Goal: Task Accomplishment & Management: Manage account settings

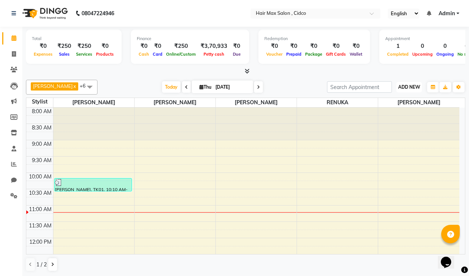
click at [406, 88] on span "ADD NEW" at bounding box center [410, 87] width 22 height 6
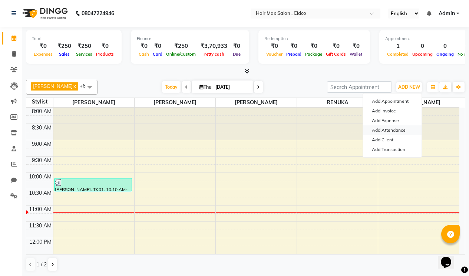
click at [400, 129] on link "Add Attendance" at bounding box center [392, 130] width 59 height 10
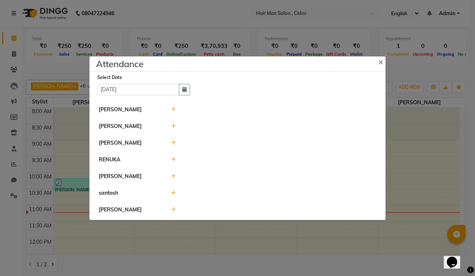
click at [177, 175] on div at bounding box center [273, 177] width 217 height 8
click at [173, 178] on icon at bounding box center [173, 176] width 5 height 5
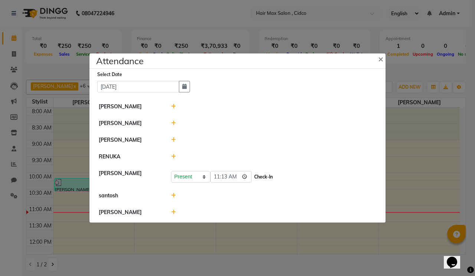
click at [270, 177] on button "Check-In" at bounding box center [263, 177] width 22 height 10
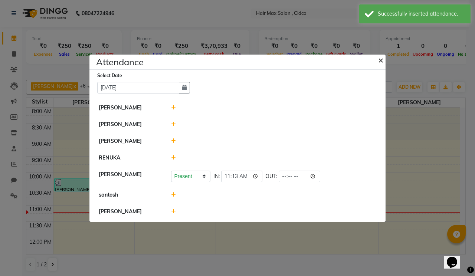
click at [383, 57] on button "×" at bounding box center [381, 59] width 19 height 21
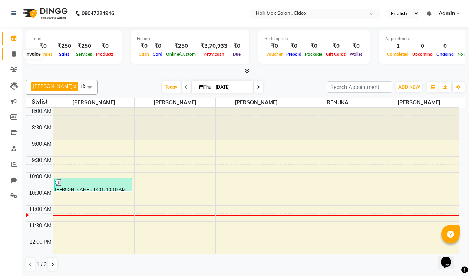
click at [13, 53] on icon at bounding box center [14, 54] width 4 height 6
select select "service"
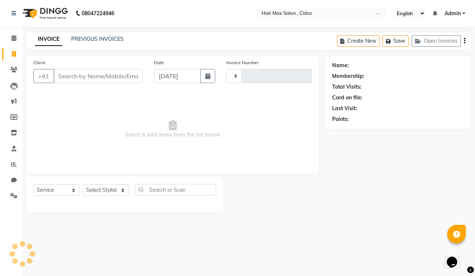
type input "1467"
select select "7580"
click at [75, 72] on input "Client" at bounding box center [97, 76] width 89 height 14
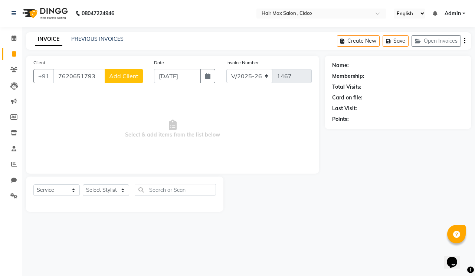
type input "7620651793"
click at [129, 76] on span "Add Client" at bounding box center [123, 75] width 29 height 7
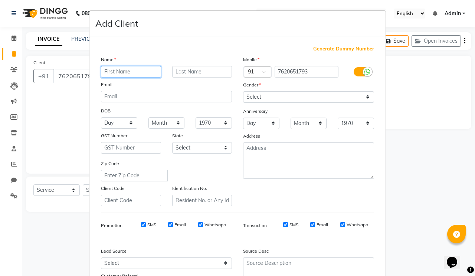
click at [140, 70] on input "text" at bounding box center [131, 72] width 60 height 12
type input "om"
click at [179, 72] on input "text" at bounding box center [202, 72] width 60 height 12
type input "sir"
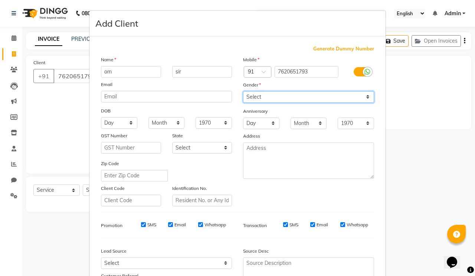
click at [269, 98] on select "Select [DEMOGRAPHIC_DATA] [DEMOGRAPHIC_DATA] Other Prefer Not To Say" at bounding box center [308, 97] width 131 height 12
select select "[DEMOGRAPHIC_DATA]"
click at [243, 91] on select "Select [DEMOGRAPHIC_DATA] [DEMOGRAPHIC_DATA] Other Prefer Not To Say" at bounding box center [308, 97] width 131 height 12
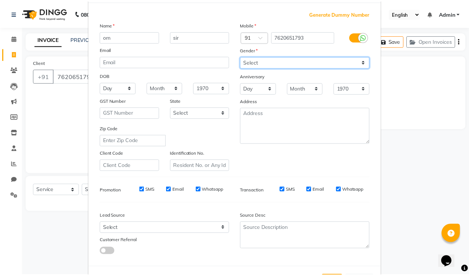
scroll to position [66, 0]
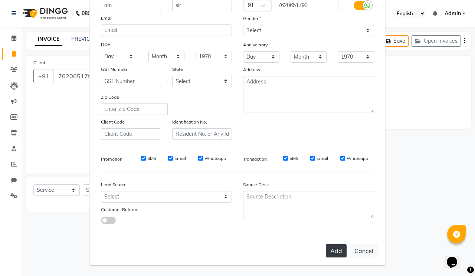
click at [332, 249] on button "Add" at bounding box center [336, 250] width 21 height 13
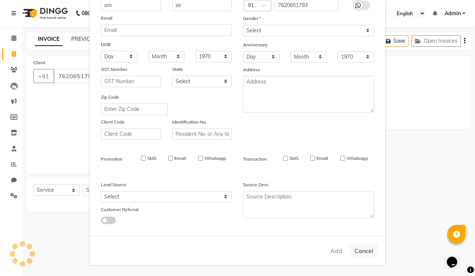
select select
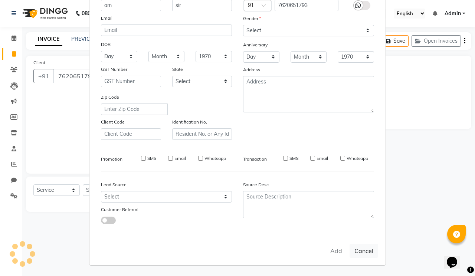
select select
checkbox input "false"
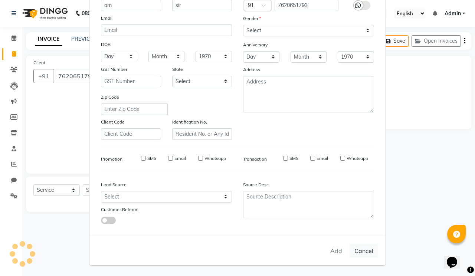
checkbox input "false"
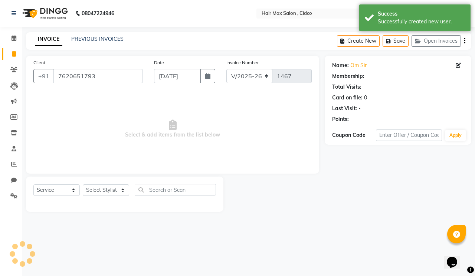
select select "1: Object"
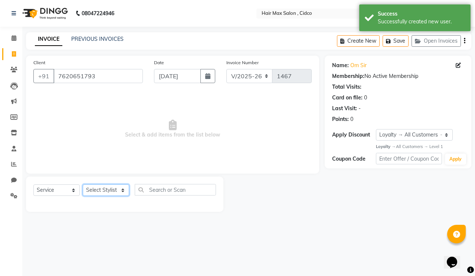
click at [94, 187] on select "Select Stylist [PERSON_NAME] [PERSON_NAME] RENUKA [PERSON_NAME] [PERSON_NAME]" at bounding box center [106, 190] width 46 height 12
select select "69945"
click at [83, 184] on select "Select Stylist [PERSON_NAME] [PERSON_NAME] RENUKA [PERSON_NAME] [PERSON_NAME]" at bounding box center [106, 190] width 46 height 12
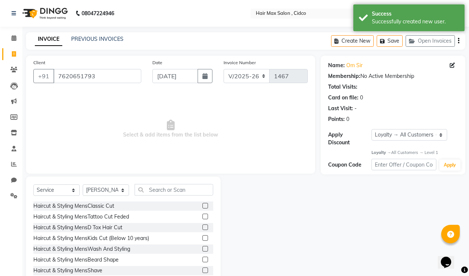
click at [203, 206] on label at bounding box center [206, 206] width 6 height 6
click at [203, 206] on input "checkbox" at bounding box center [205, 206] width 5 height 5
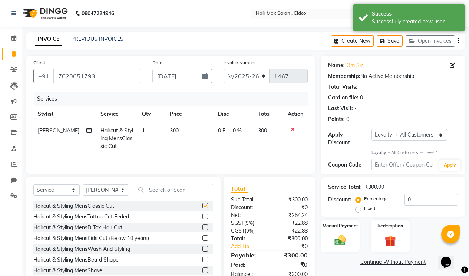
checkbox input "false"
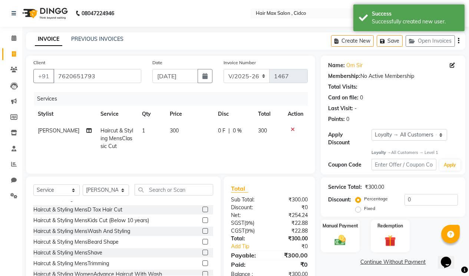
scroll to position [0, 0]
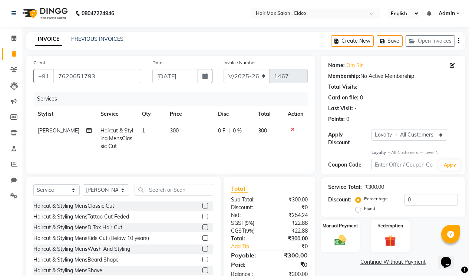
click at [203, 259] on label at bounding box center [206, 260] width 6 height 6
click at [203, 259] on input "checkbox" at bounding box center [205, 260] width 5 height 5
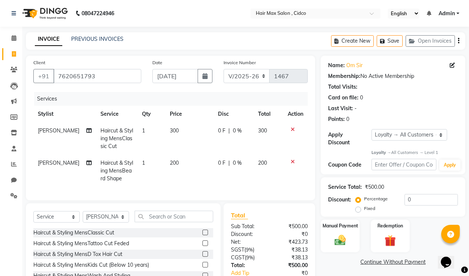
checkbox input "false"
click at [331, 234] on img at bounding box center [340, 240] width 19 height 13
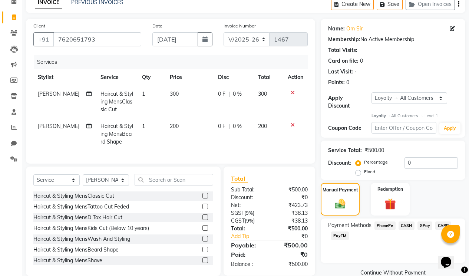
scroll to position [37, 0]
click at [382, 221] on span "PhonePe" at bounding box center [385, 225] width 21 height 9
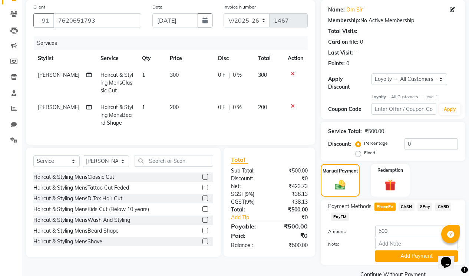
scroll to position [65, 0]
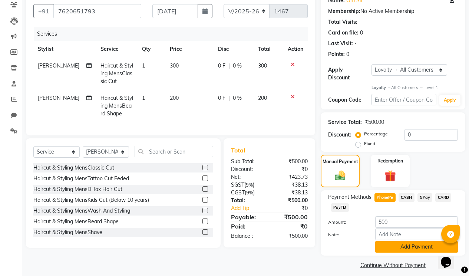
click at [387, 241] on button "Add Payment" at bounding box center [417, 247] width 83 height 12
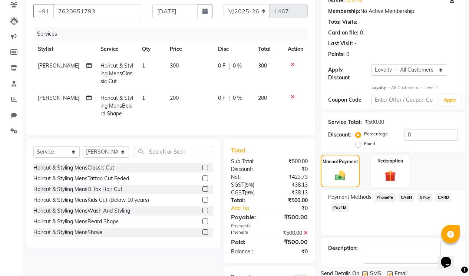
scroll to position [121, 0]
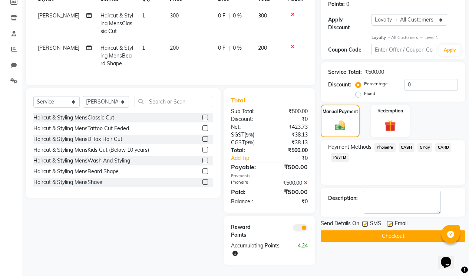
click at [378, 230] on button "Checkout" at bounding box center [393, 236] width 145 height 12
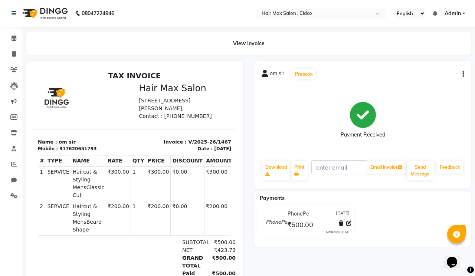
select select "7580"
select select "service"
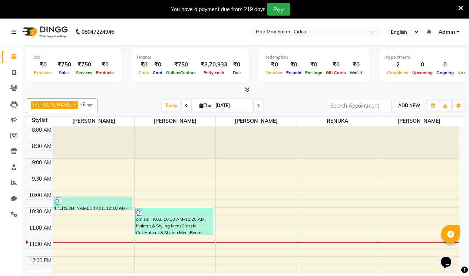
click at [409, 104] on span "ADD NEW" at bounding box center [410, 106] width 22 height 6
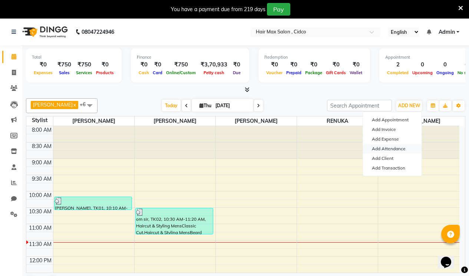
click at [404, 144] on link "Add Attendance" at bounding box center [392, 149] width 59 height 10
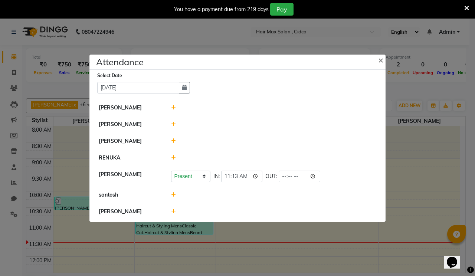
click at [173, 108] on icon at bounding box center [173, 107] width 5 height 5
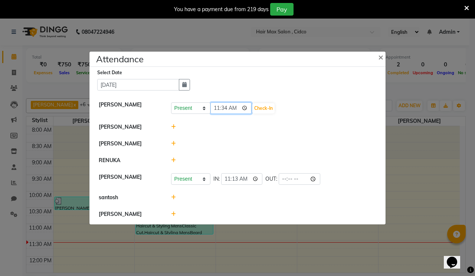
click at [219, 104] on input "11:34" at bounding box center [231, 108] width 42 height 12
type input "08:48"
click at [263, 104] on button "Check-In" at bounding box center [263, 108] width 22 height 10
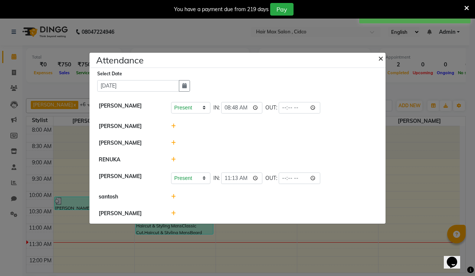
click at [381, 55] on span "×" at bounding box center [380, 57] width 5 height 11
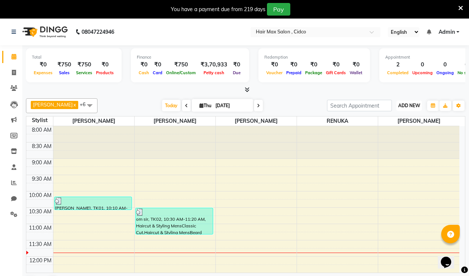
click at [411, 102] on button "ADD NEW Toggle Dropdown" at bounding box center [410, 106] width 26 height 10
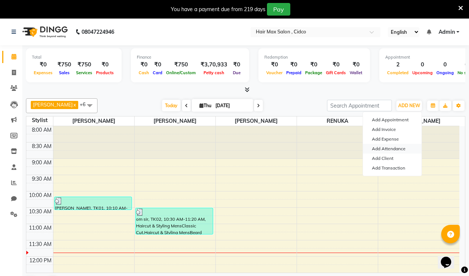
click at [403, 148] on link "Add Attendance" at bounding box center [392, 149] width 59 height 10
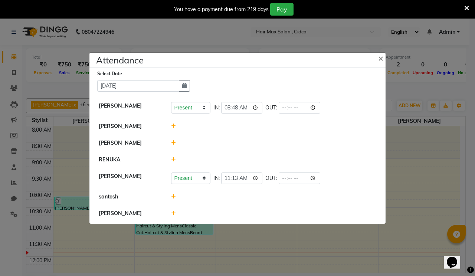
click at [174, 214] on icon at bounding box center [173, 213] width 5 height 5
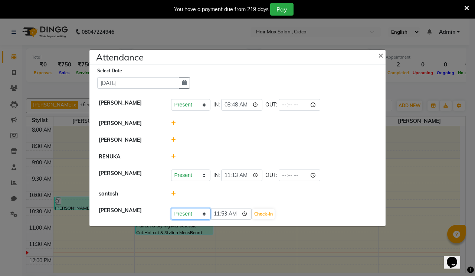
click at [179, 214] on select "Present Absent Late Half Day Weekly Off" at bounding box center [190, 214] width 39 height 12
select select "A"
click at [171, 208] on select "Present Absent Late Half Day Weekly Off" at bounding box center [190, 214] width 39 height 12
click at [220, 211] on button "Save" at bounding box center [218, 214] width 14 height 10
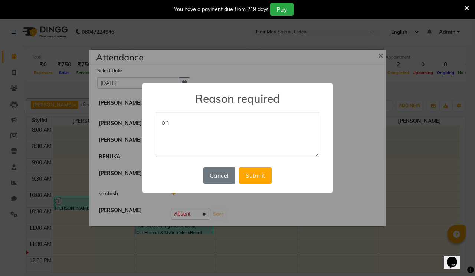
type textarea "o"
type textarea "R"
type textarea "On Leave"
click at [261, 180] on button "Submit" at bounding box center [255, 175] width 33 height 16
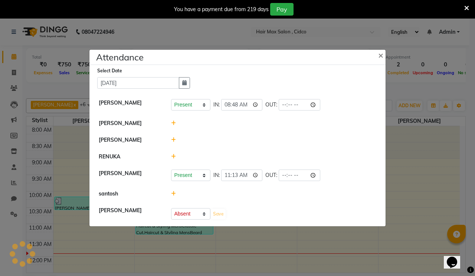
select select "A"
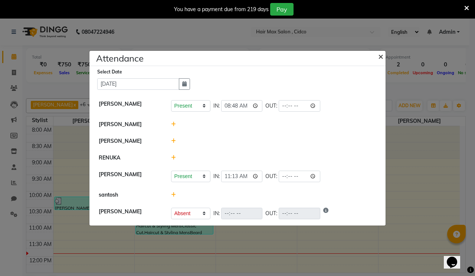
click at [380, 55] on span "×" at bounding box center [380, 55] width 5 height 11
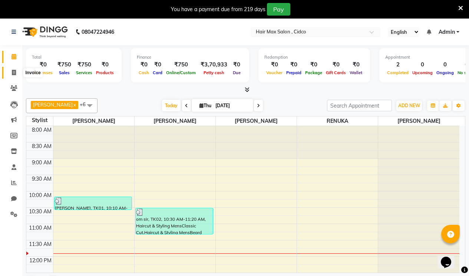
click at [17, 72] on span at bounding box center [13, 73] width 13 height 9
select select "7580"
select select "service"
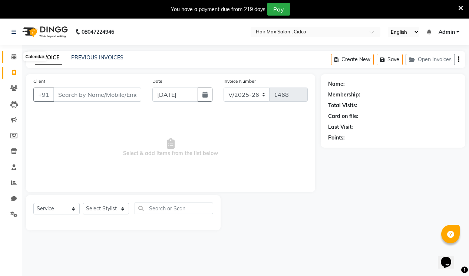
click at [15, 59] on icon at bounding box center [14, 57] width 5 height 6
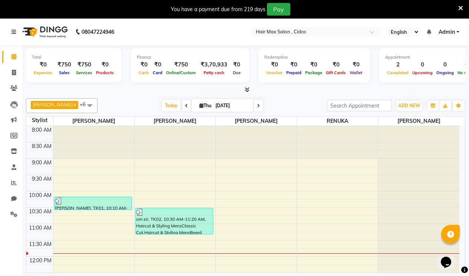
select select "7580"
select select "service"
click at [12, 168] on icon at bounding box center [14, 167] width 5 height 6
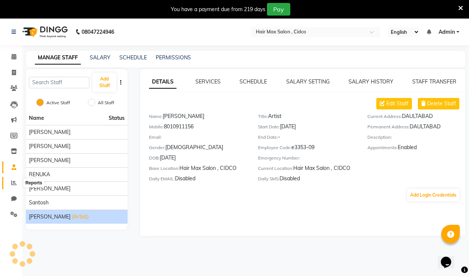
click at [12, 182] on icon at bounding box center [14, 183] width 6 height 6
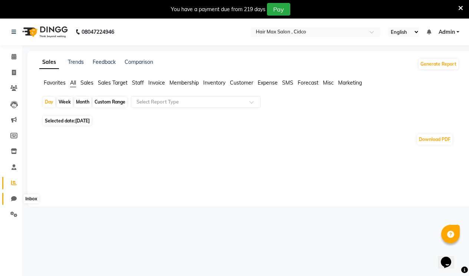
click at [14, 200] on icon at bounding box center [14, 199] width 6 height 6
select select "100"
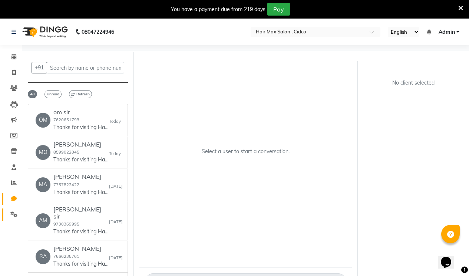
click at [12, 216] on icon at bounding box center [13, 215] width 7 height 6
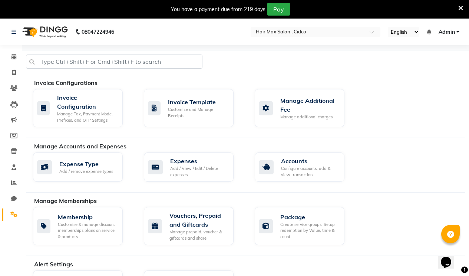
select select "100"
